Goal: Connect with others: Connect with others

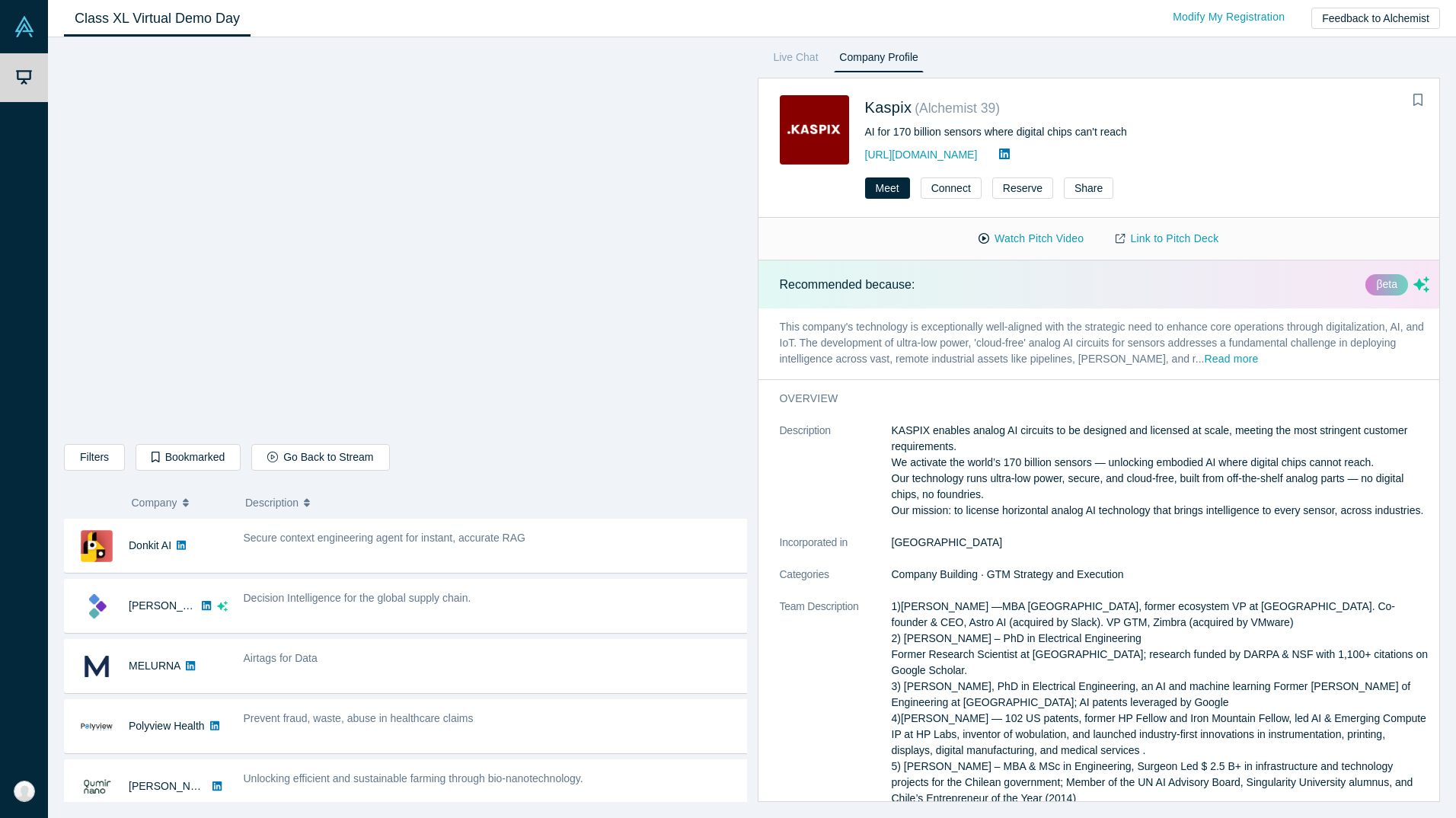
scroll to position [304, 0]
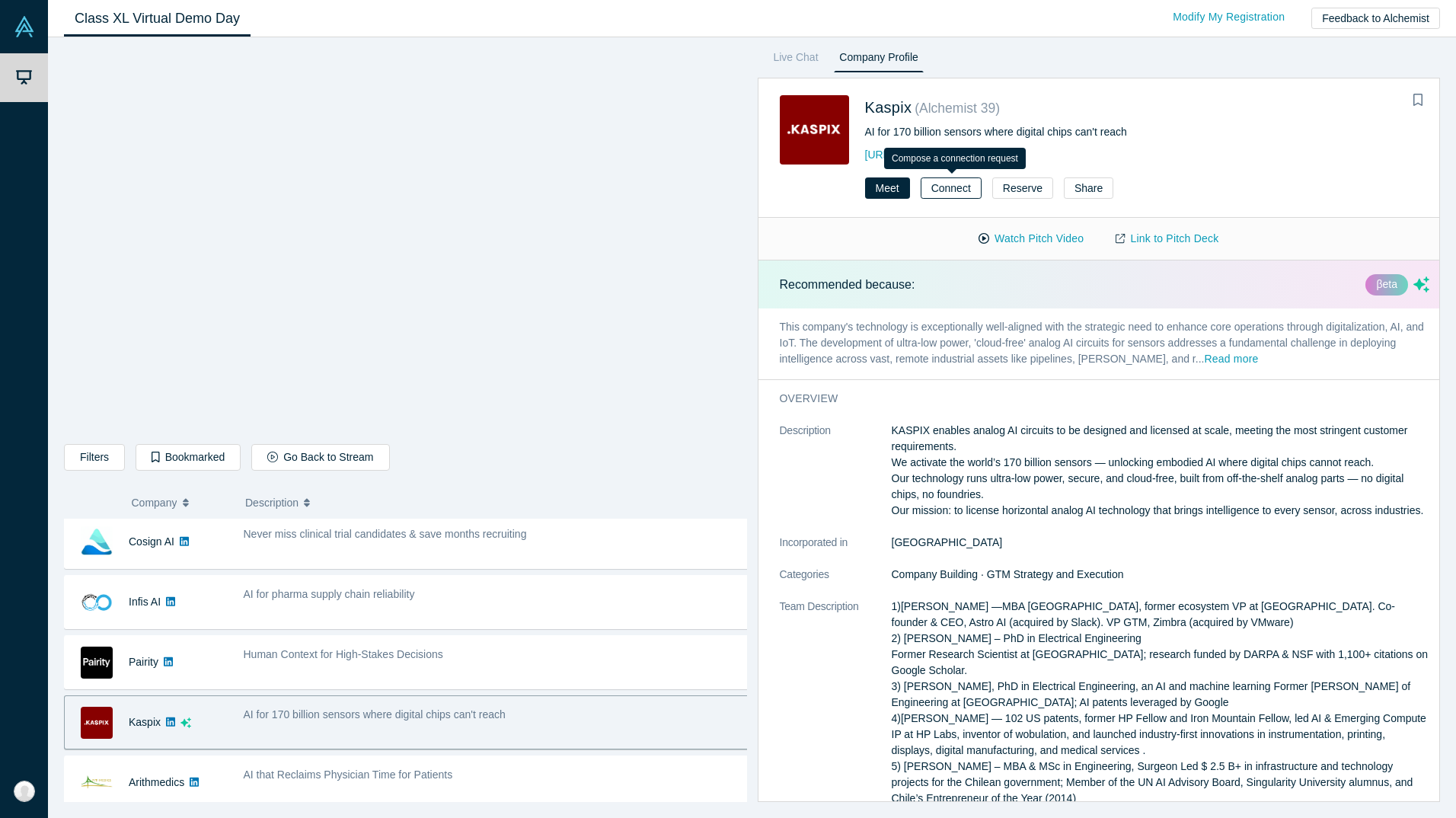
click at [942, 195] on button "Connect" at bounding box center [951, 188] width 61 height 21
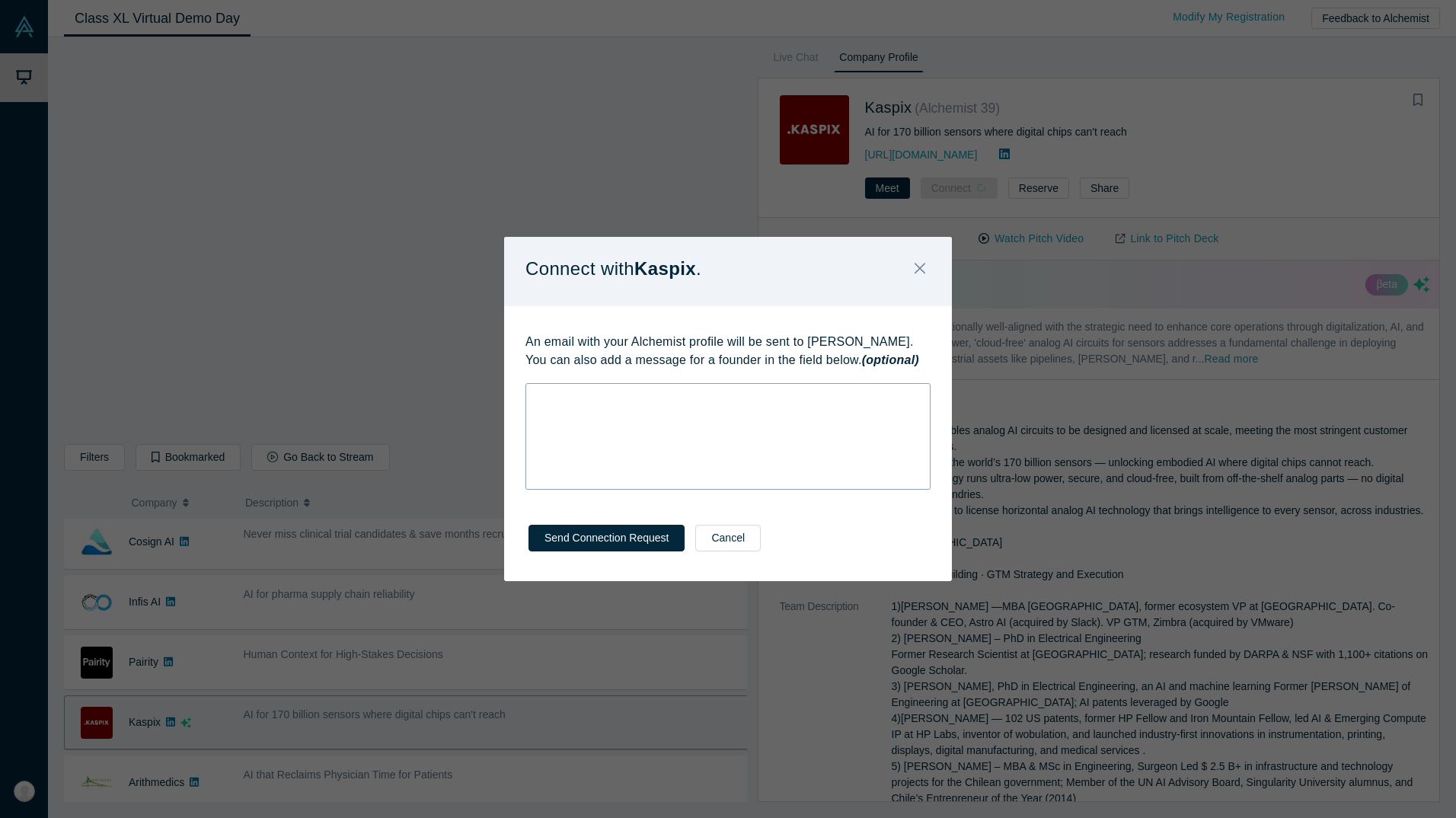
click at [715, 414] on div "rdw-wrapper" at bounding box center [728, 436] width 405 height 106
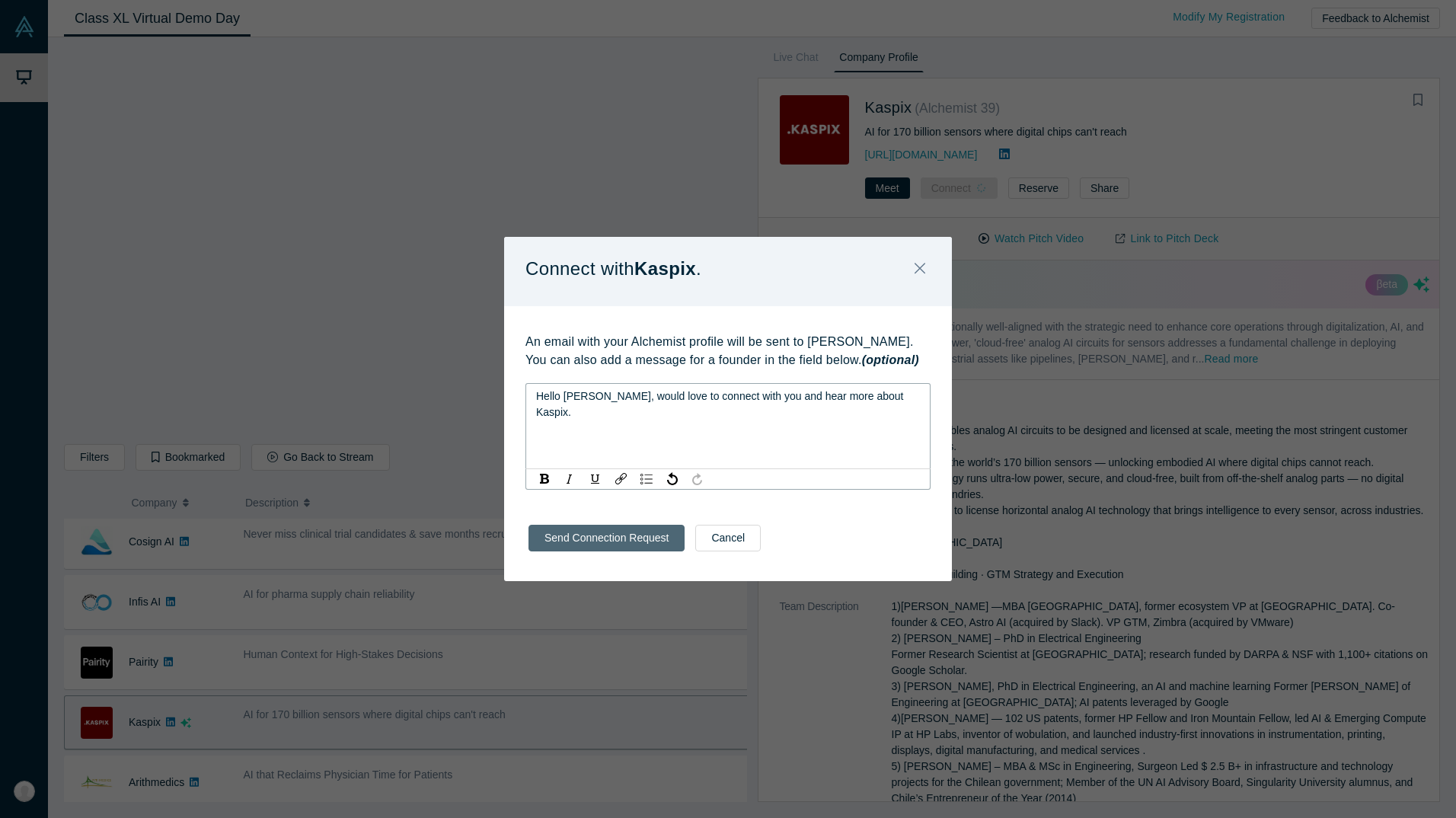
click at [621, 542] on button "Send Connection Request" at bounding box center [606, 537] width 156 height 27
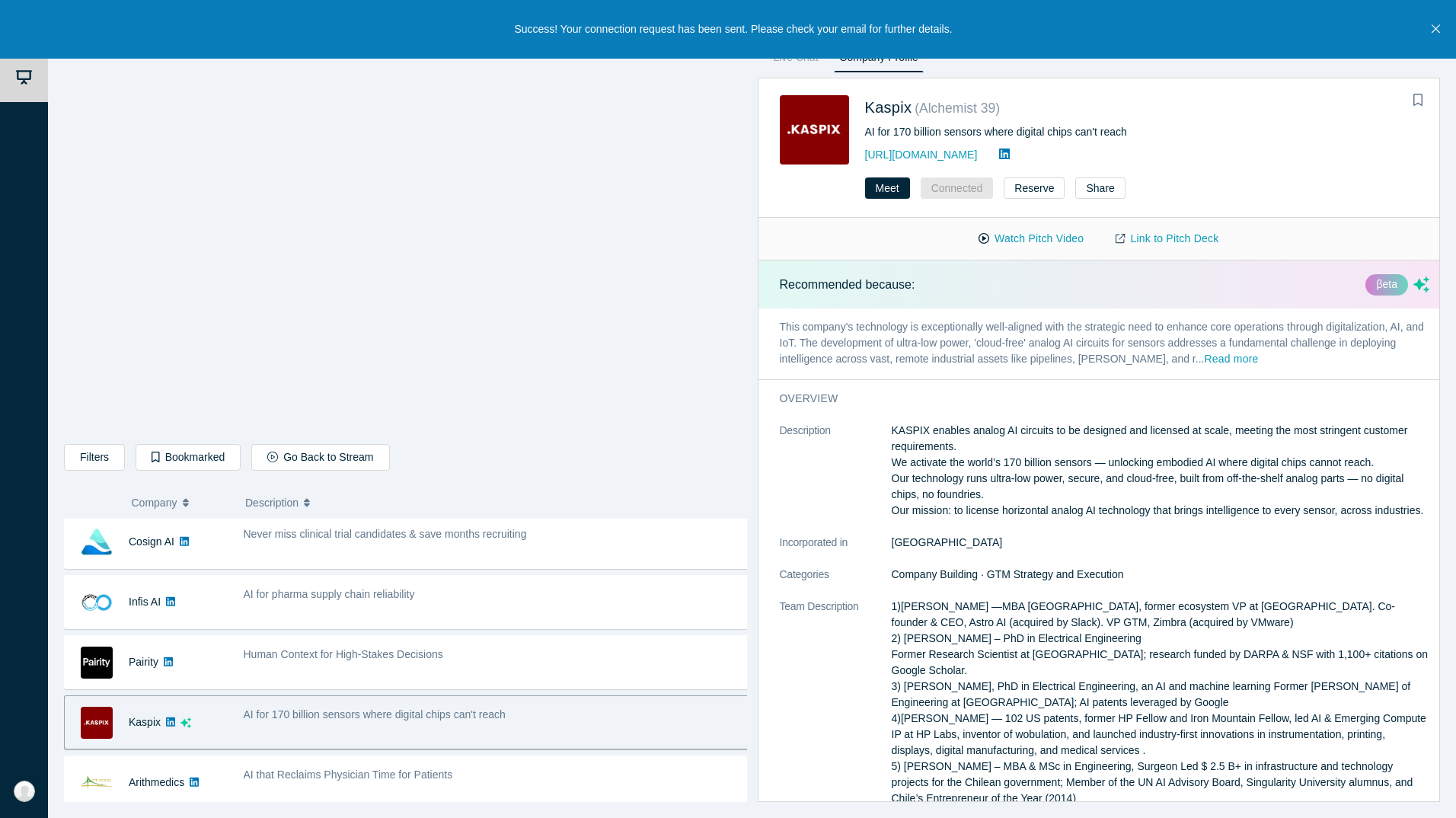
click at [1437, 27] on icon "Close" at bounding box center [1435, 29] width 8 height 14
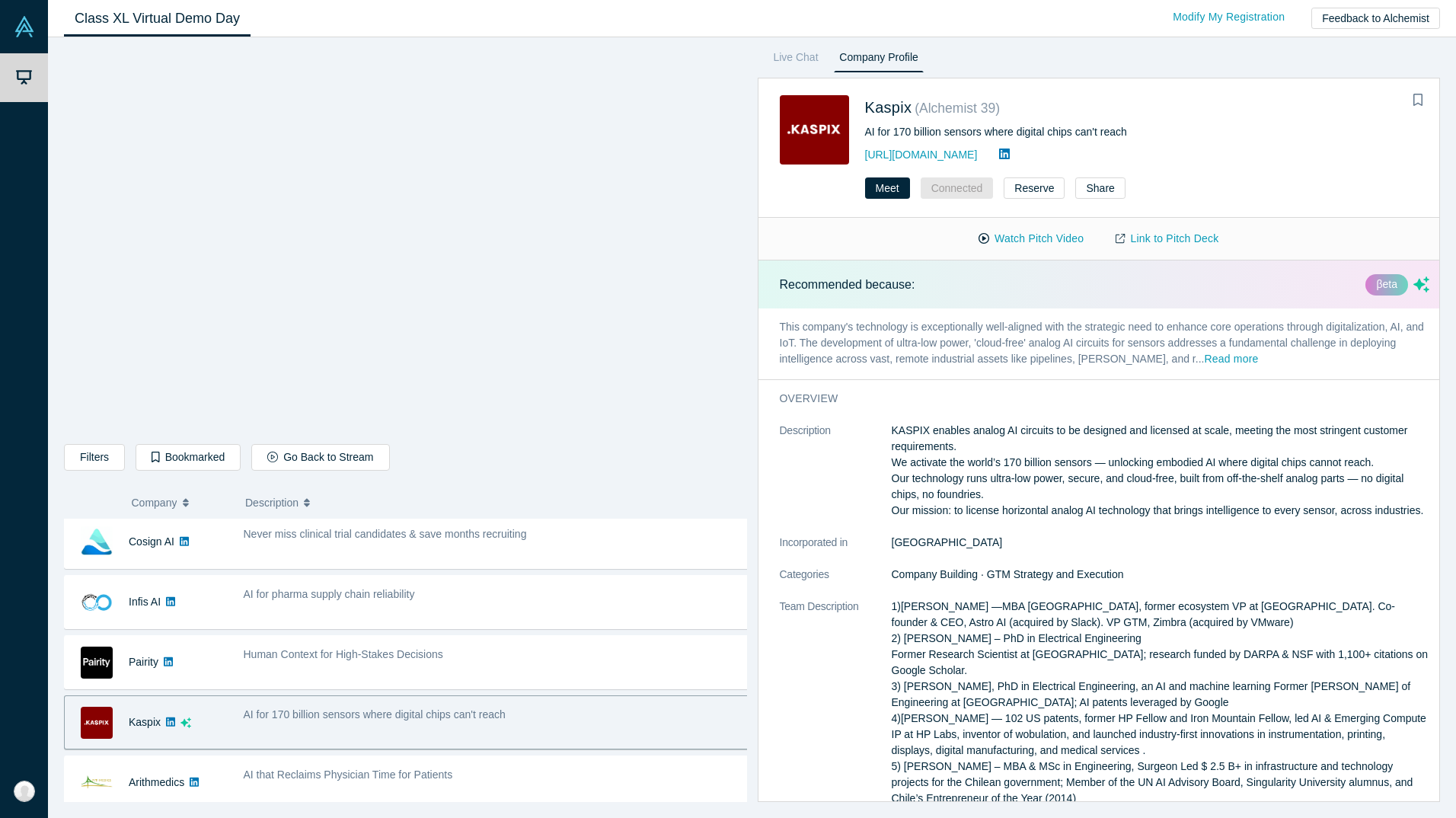
drag, startPoint x: 331, startPoint y: 476, endPoint x: 341, endPoint y: 469, distance: 12.2
click at [332, 476] on div "Filters AI Artificial Intelligence AI (Artificial Intelligence) B2B SaaS Data A…" at bounding box center [406, 460] width 683 height 32
click at [341, 469] on button "Go Back to Stream" at bounding box center [320, 457] width 138 height 27
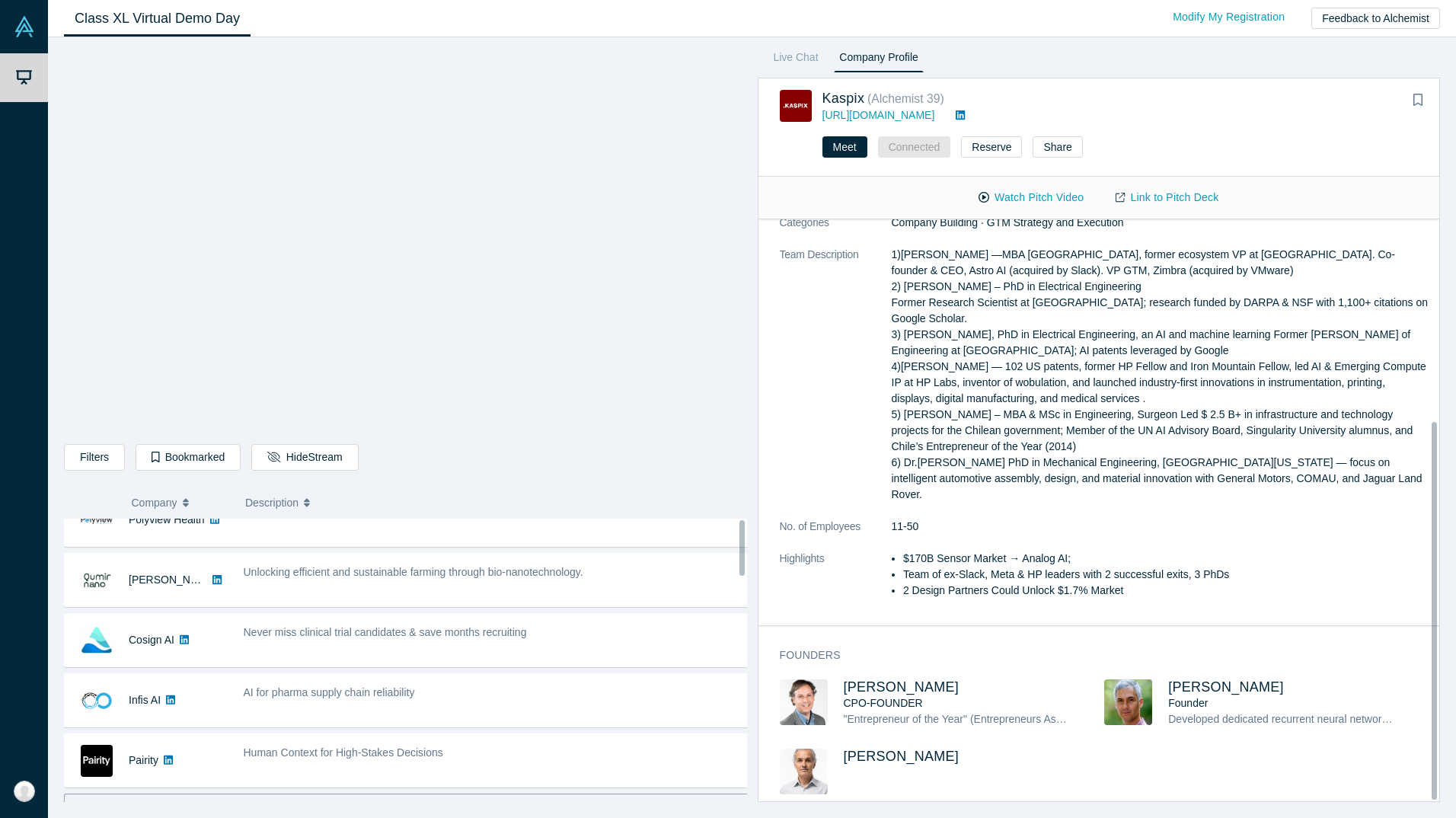
scroll to position [0, 0]
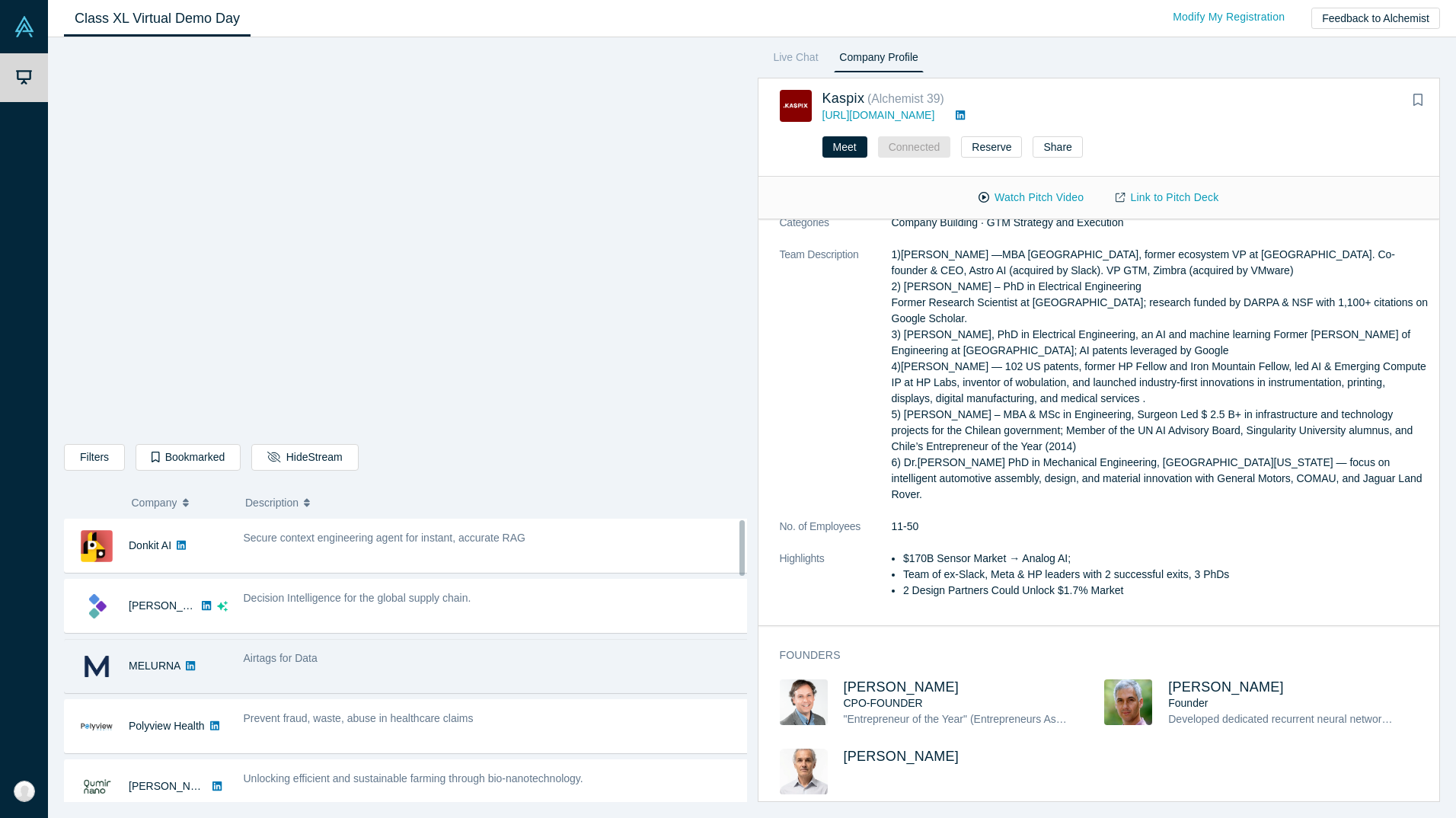
click at [367, 651] on div "Airtags for Data" at bounding box center [497, 658] width 506 height 16
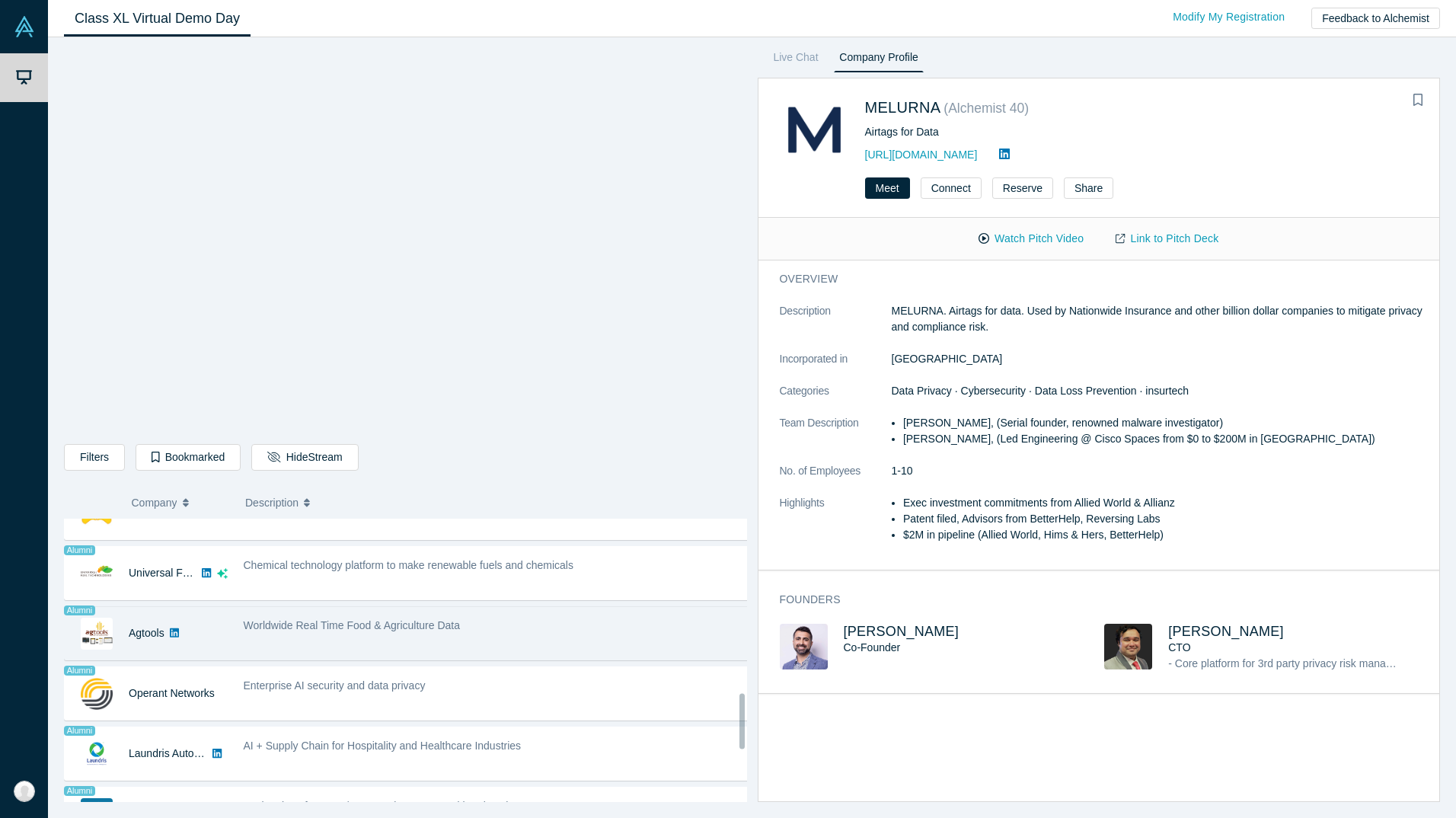
scroll to position [894, 0]
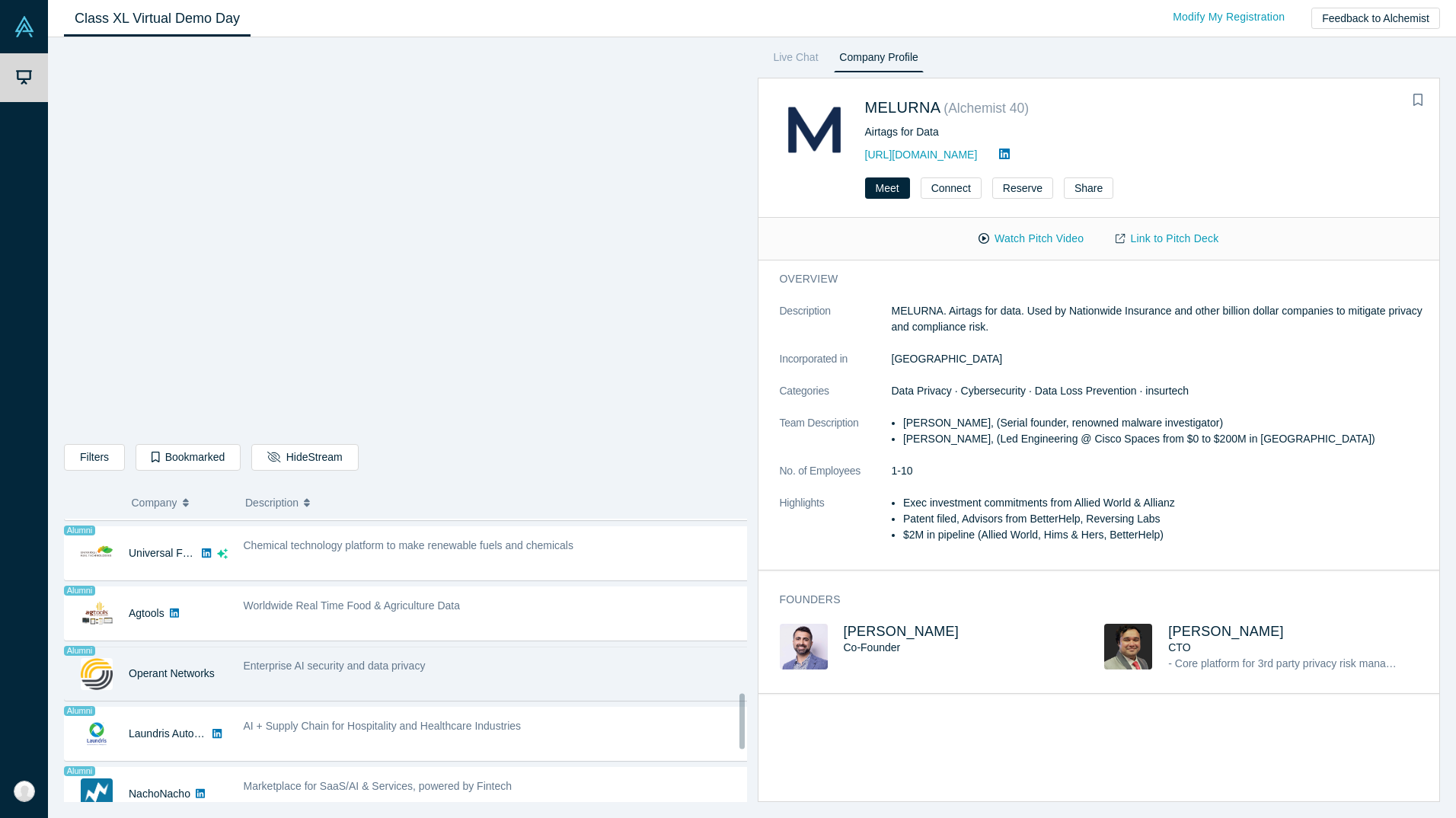
click at [349, 657] on div "Enterprise AI security and data privacy" at bounding box center [496, 674] width 522 height 48
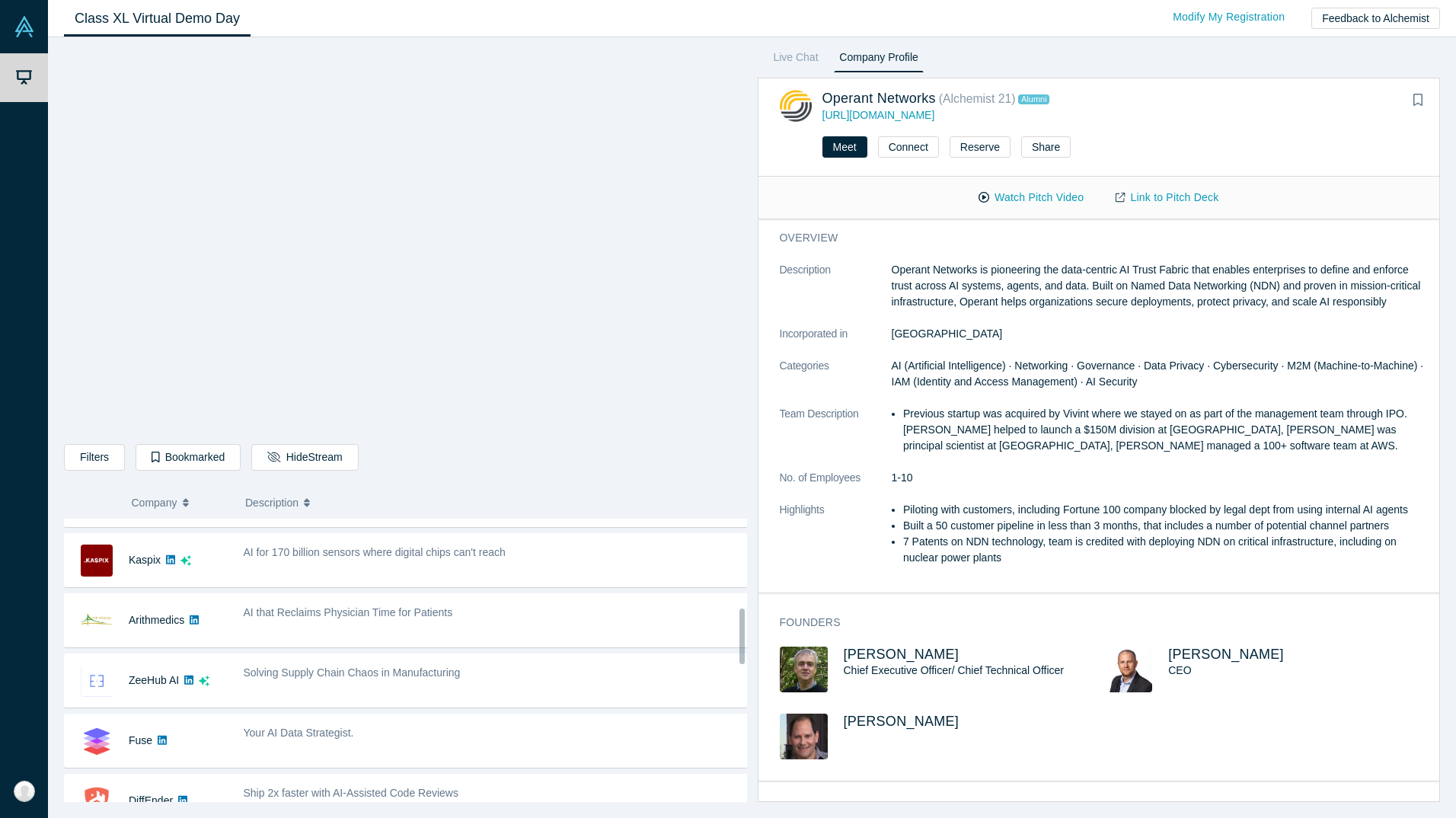
scroll to position [456, 0]
